Goal: Information Seeking & Learning: Learn about a topic

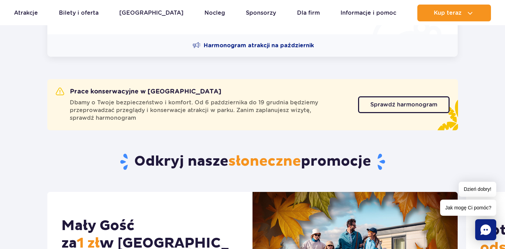
scroll to position [201, 0]
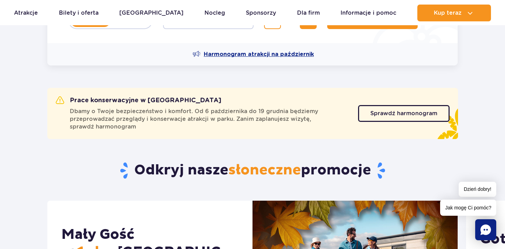
click at [253, 54] on span "Harmonogram atrakcji na październik" at bounding box center [259, 54] width 110 height 8
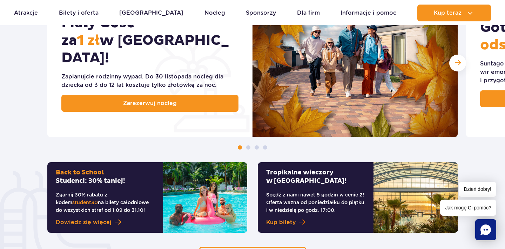
scroll to position [403, 0]
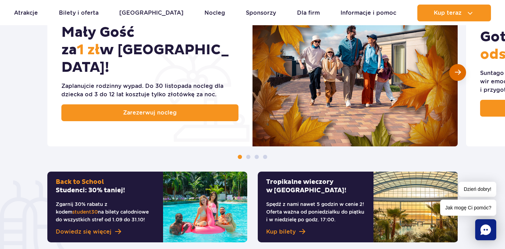
click at [458, 78] on div "Następny slajd" at bounding box center [457, 72] width 17 height 17
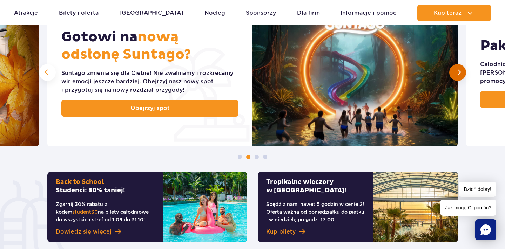
click at [458, 78] on div "Następny slajd" at bounding box center [457, 72] width 17 height 17
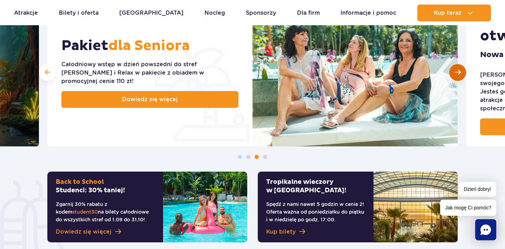
click at [458, 78] on div "Następny slajd" at bounding box center [457, 72] width 17 height 17
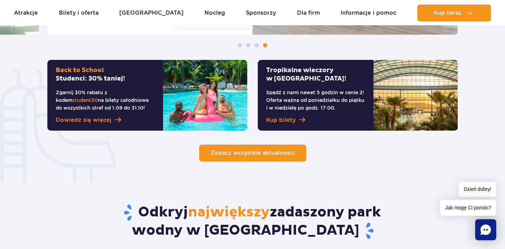
scroll to position [525, 0]
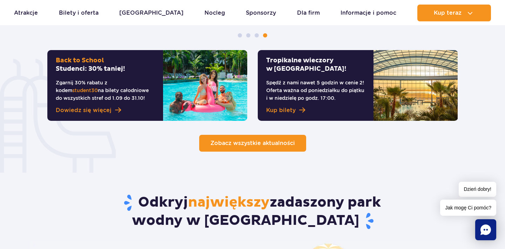
click at [263, 144] on span "Zobacz wszystkie aktualności" at bounding box center [252, 143] width 85 height 7
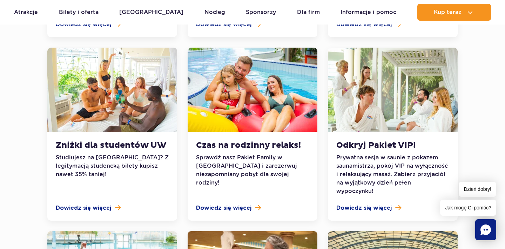
scroll to position [553, 0]
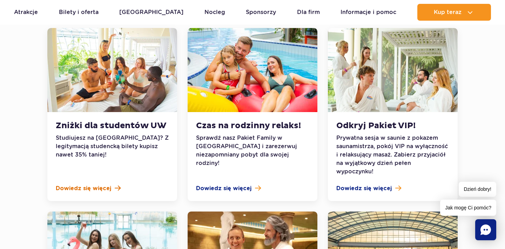
click at [105, 184] on span "Dowiedz się więcej" at bounding box center [83, 188] width 55 height 8
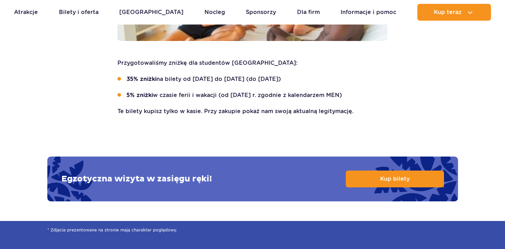
scroll to position [252, 0]
